Goal: Task Accomplishment & Management: Use online tool/utility

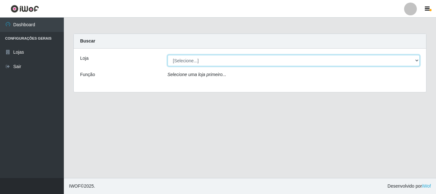
click at [417, 62] on select "[Selecione...] Nordestão - Alecrim" at bounding box center [293, 60] width 252 height 11
select select "453"
click at [167, 55] on select "[Selecione...] Nordestão - Alecrim" at bounding box center [293, 60] width 252 height 11
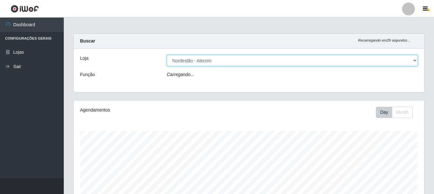
scroll to position [132, 351]
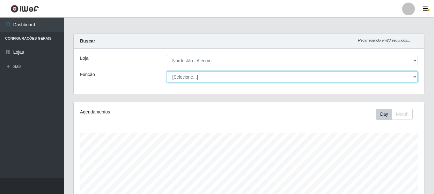
click at [415, 77] on select "[Selecione...] Balconista + Balconista de Padaria Balconista de Padaria ++ Emba…" at bounding box center [292, 76] width 251 height 11
select select "1"
click at [167, 71] on select "[Selecione...] Balconista + Balconista de Padaria Balconista de Padaria ++ Emba…" at bounding box center [292, 76] width 251 height 11
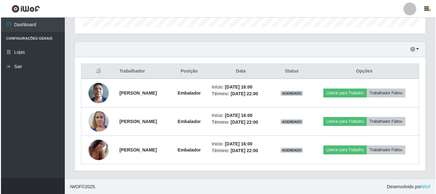
scroll to position [202, 0]
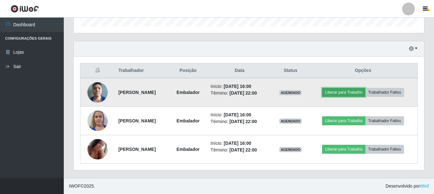
click at [348, 93] on button "Liberar para Trabalho" at bounding box center [343, 92] width 43 height 9
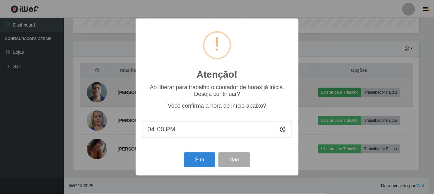
scroll to position [132, 347]
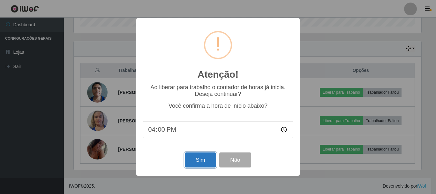
click at [202, 160] on button "Sim" at bounding box center [200, 159] width 31 height 15
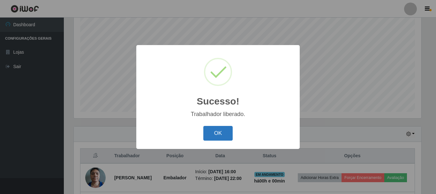
click at [225, 131] on button "OK" at bounding box center [218, 133] width 30 height 15
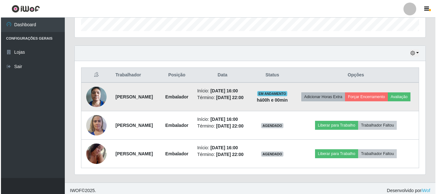
scroll to position [216, 0]
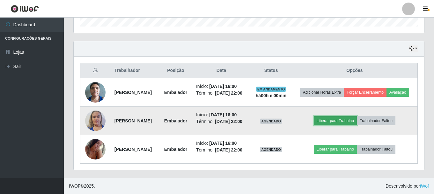
click at [357, 116] on button "Liberar para Trabalho" at bounding box center [335, 120] width 43 height 9
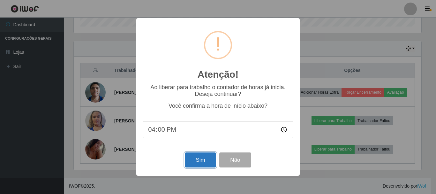
click at [196, 162] on button "Sim" at bounding box center [200, 159] width 31 height 15
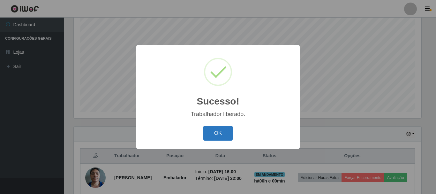
click at [203, 130] on button "OK" at bounding box center [218, 133] width 30 height 15
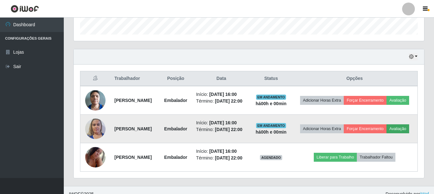
scroll to position [216, 0]
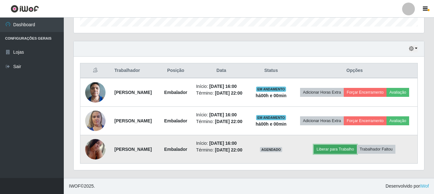
click at [332, 148] on button "Liberar para Trabalho" at bounding box center [335, 148] width 43 height 9
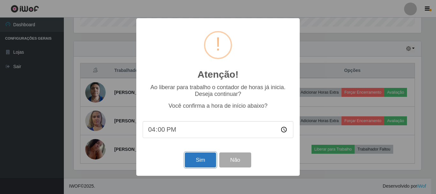
click at [208, 160] on button "Sim" at bounding box center [200, 159] width 31 height 15
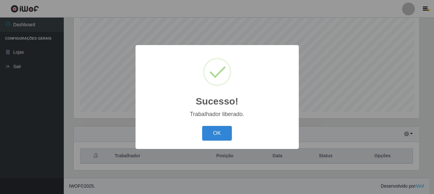
scroll to position [0, 0]
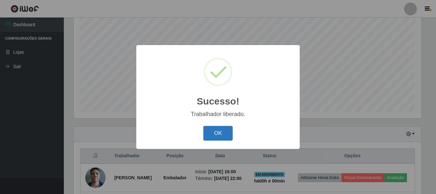
click at [205, 133] on button "OK" at bounding box center [218, 133] width 30 height 15
